Goal: Transaction & Acquisition: Book appointment/travel/reservation

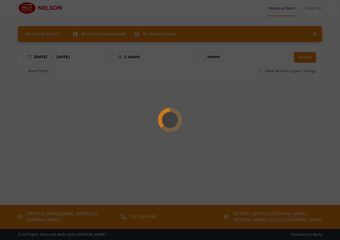
click at [147, 57] on div at bounding box center [170, 120] width 340 height 240
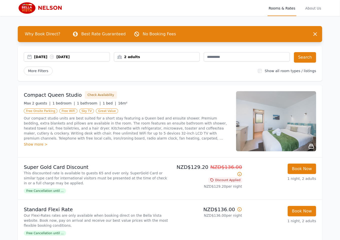
click at [147, 57] on div "2 adults" at bounding box center [157, 56] width 86 height 5
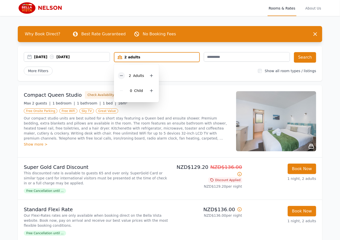
click at [122, 76] on icon at bounding box center [121, 76] width 3 height 0
click at [302, 59] on button "Search" at bounding box center [305, 57] width 22 height 11
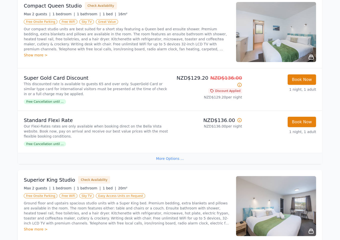
scroll to position [125, 0]
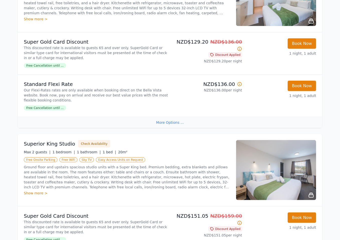
click at [273, 170] on img at bounding box center [276, 170] width 80 height 60
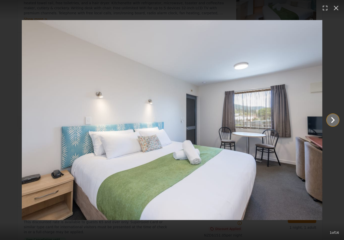
click at [335, 117] on icon "Show slide 2 of 16" at bounding box center [332, 120] width 12 height 12
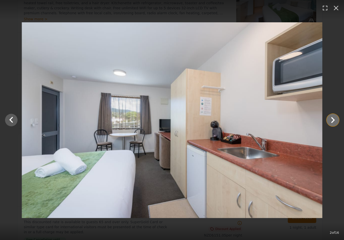
click at [334, 117] on icon "Show slide 3 of 16" at bounding box center [332, 120] width 12 height 12
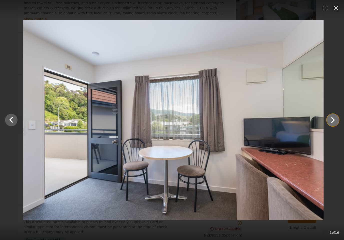
click at [334, 117] on icon "Show slide 4 of 16" at bounding box center [332, 120] width 12 height 12
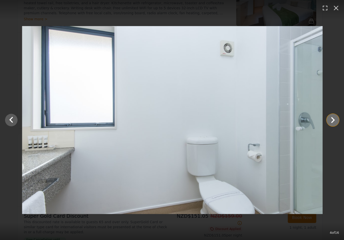
click at [334, 117] on icon "Show slide 5 of 16" at bounding box center [332, 120] width 12 height 12
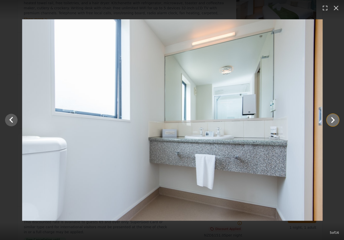
click at [334, 117] on icon "Show slide 6 of 16" at bounding box center [332, 120] width 12 height 12
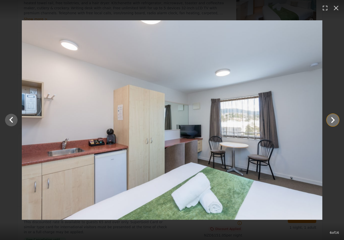
click at [334, 117] on icon "Show slide 7 of 16" at bounding box center [332, 120] width 12 height 12
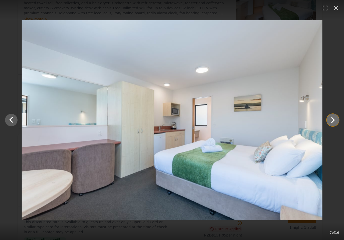
click at [334, 117] on icon "Show slide 8 of 16" at bounding box center [332, 120] width 12 height 12
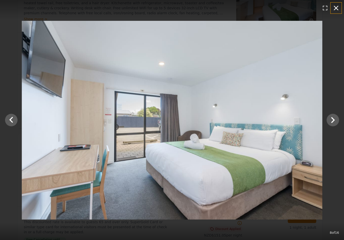
click at [335, 7] on icon "button" at bounding box center [335, 8] width 5 height 5
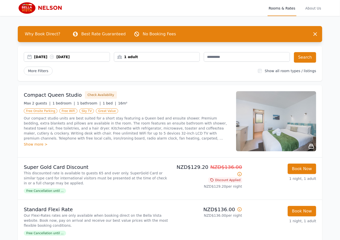
scroll to position [100, 0]
